Goal: Transaction & Acquisition: Download file/media

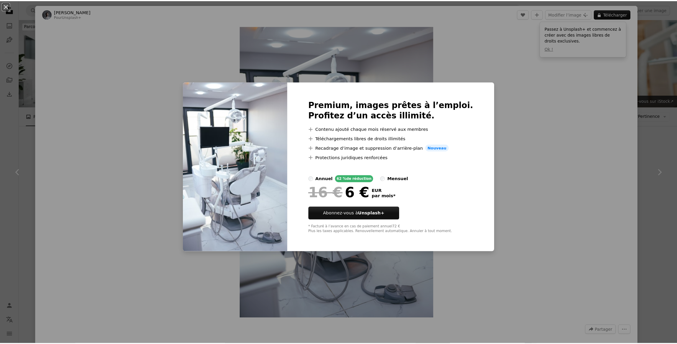
scroll to position [265, 0]
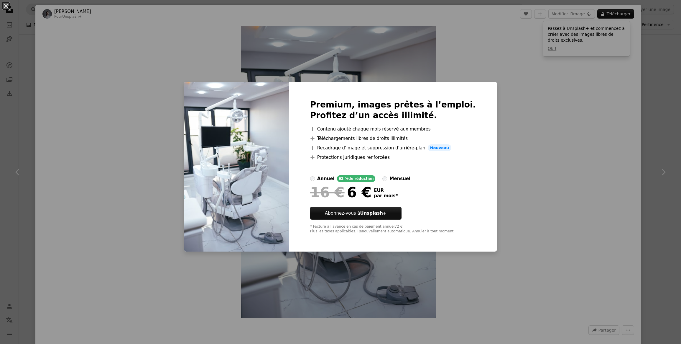
click at [559, 90] on div "An X shape Premium, images prêtes à l’emploi. Profitez d’un accès illimité. A p…" at bounding box center [340, 172] width 681 height 344
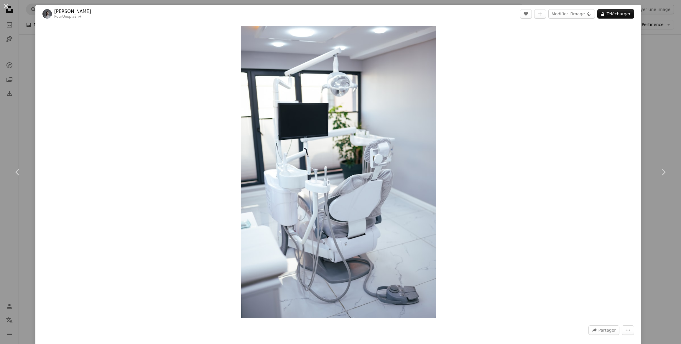
click at [671, 45] on div "An X shape Chevron left Chevron right Yunus Tuğ Pour Unsplash+ A heart A plus s…" at bounding box center [340, 172] width 681 height 344
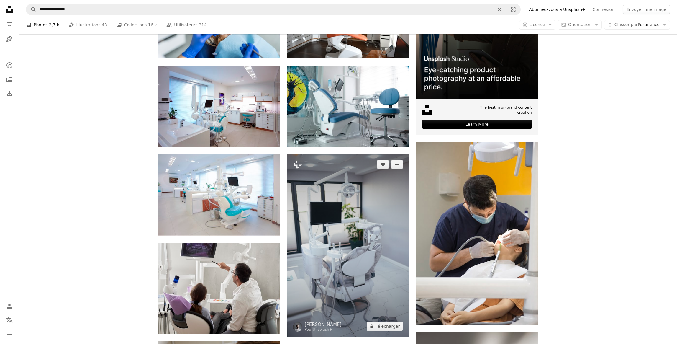
scroll to position [295, 0]
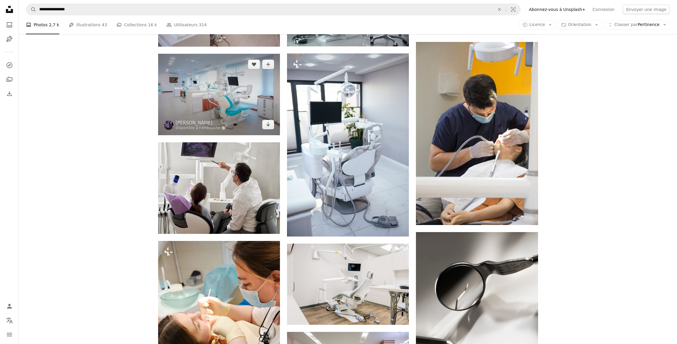
click at [207, 82] on img at bounding box center [219, 94] width 122 height 81
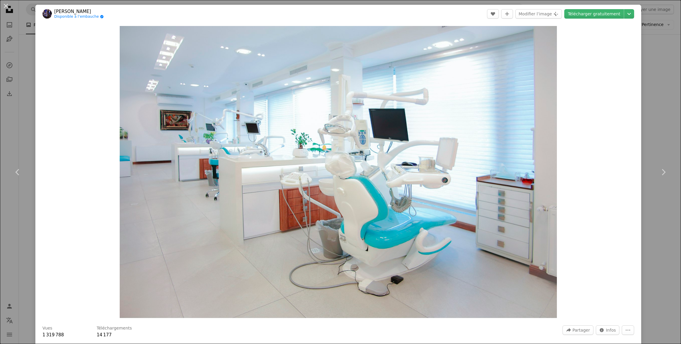
click at [650, 99] on div "An X shape Chevron left Chevron right Benyamin Bohlouli Disponible à l’embauche…" at bounding box center [340, 172] width 681 height 344
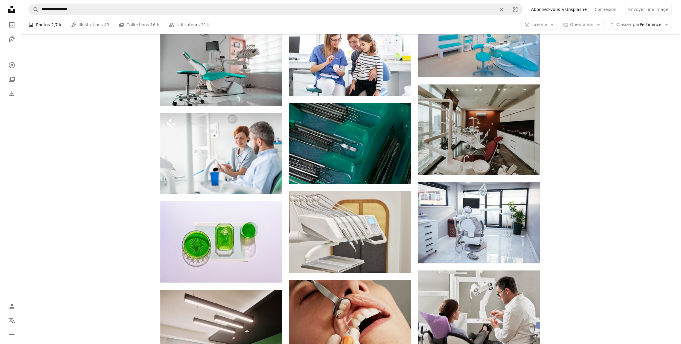
scroll to position [708, 0]
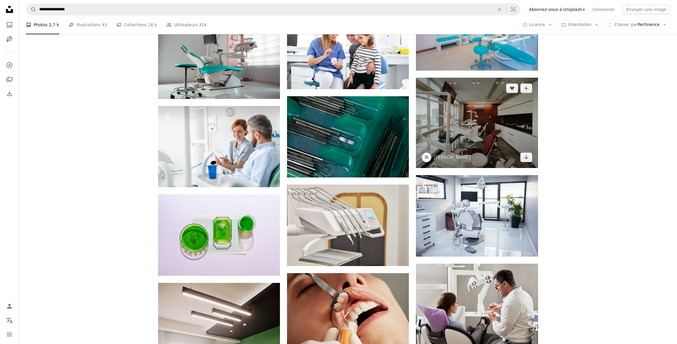
click at [485, 112] on img at bounding box center [477, 123] width 122 height 91
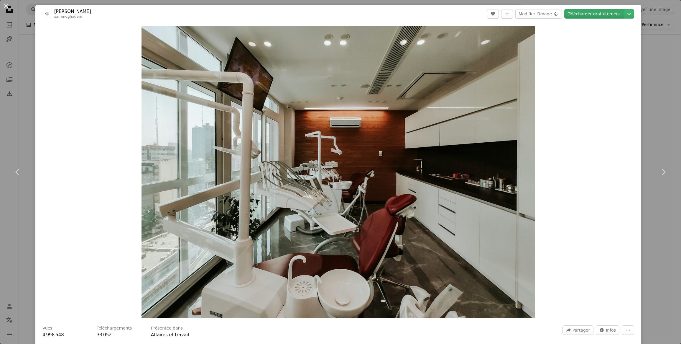
click at [591, 15] on link "Télécharger gratuitement" at bounding box center [595, 13] width 60 height 9
